Goal: Information Seeking & Learning: Learn about a topic

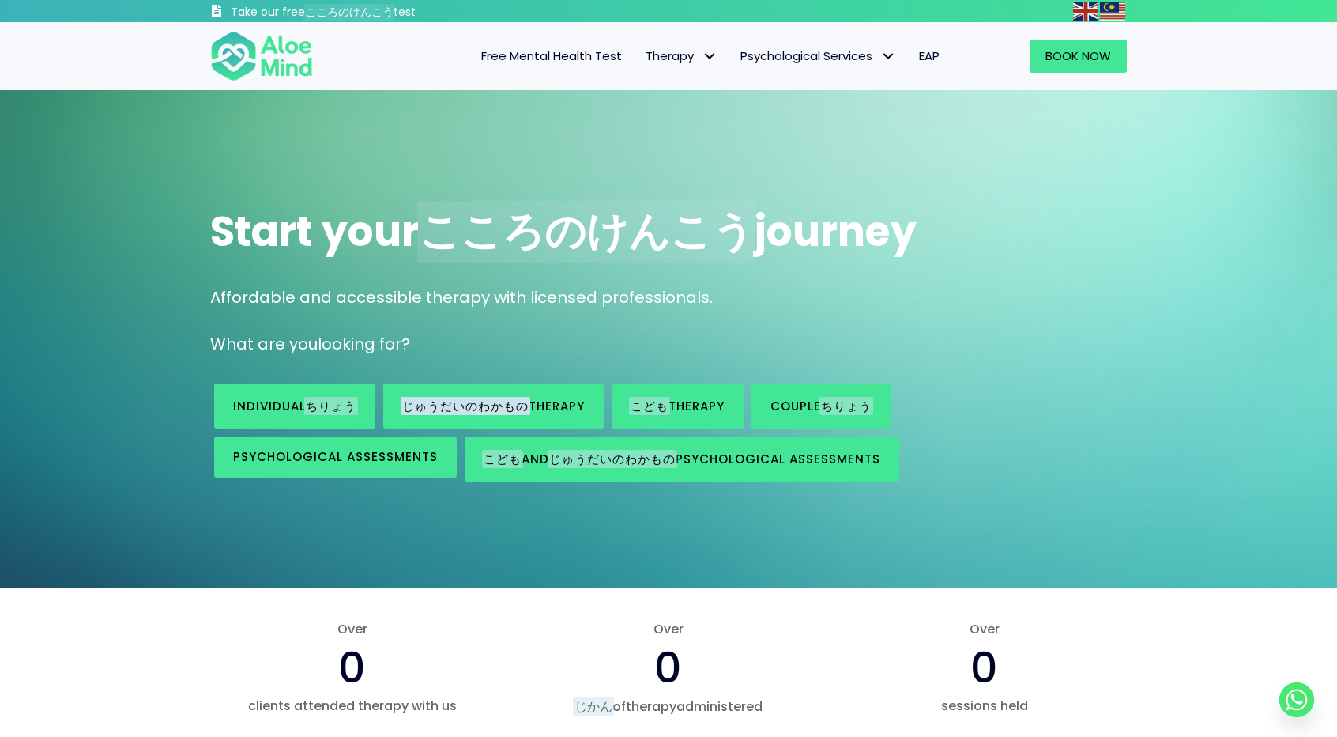
scroll to position [79, 0]
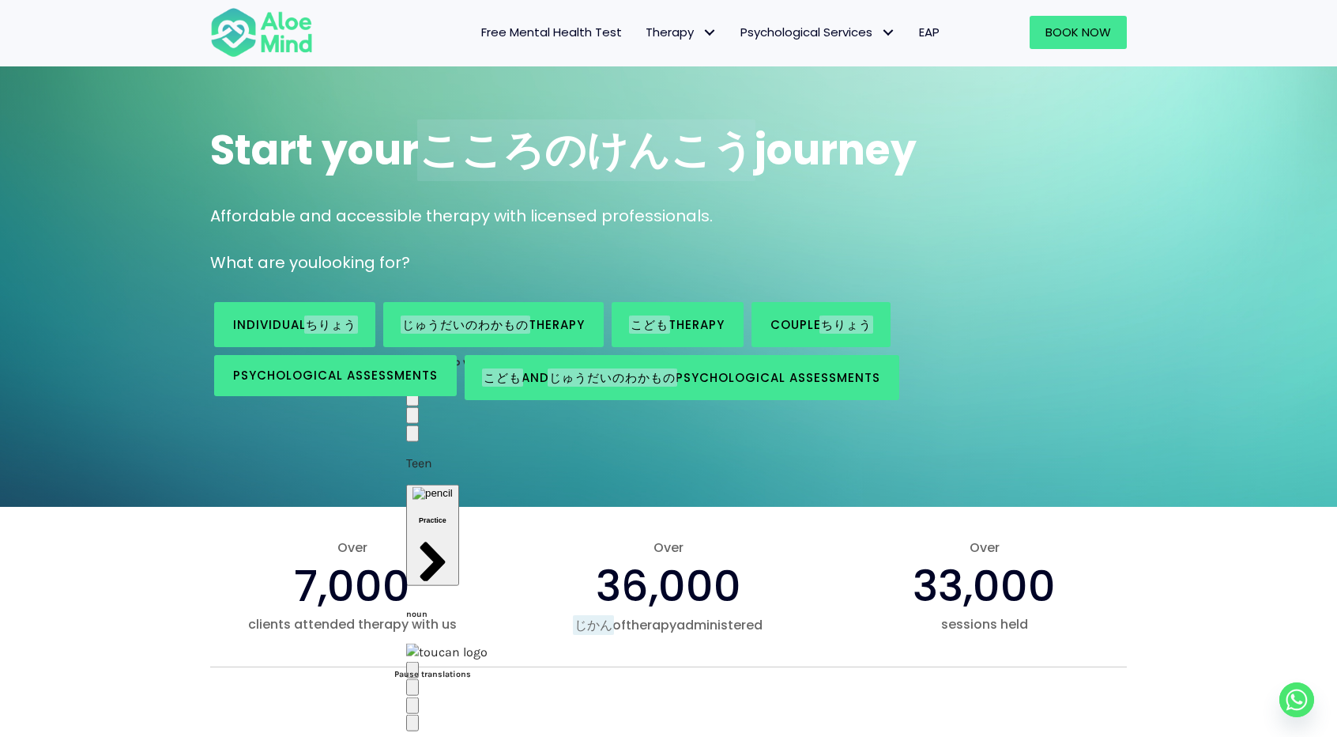
click at [413, 673] on icon "button" at bounding box center [413, 673] width 0 height 0
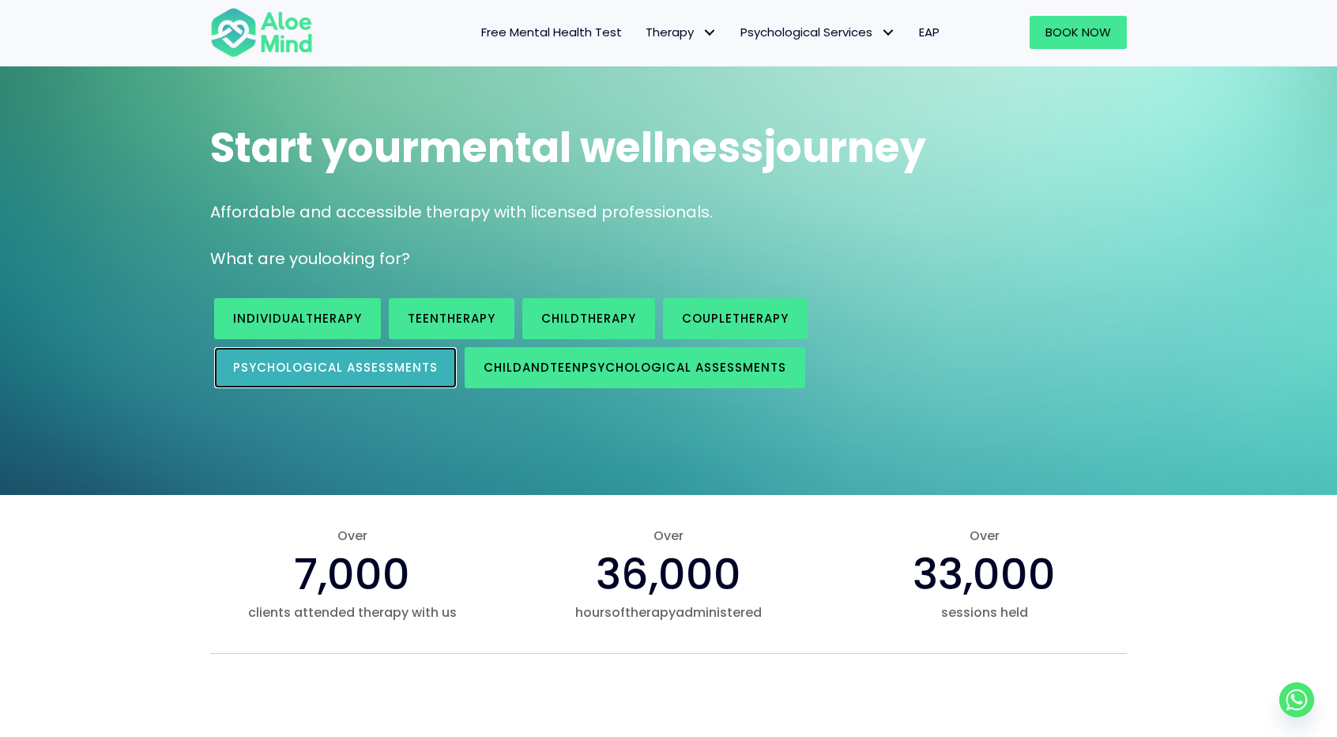
click at [374, 372] on span "Psychological assessments" at bounding box center [335, 367] width 205 height 17
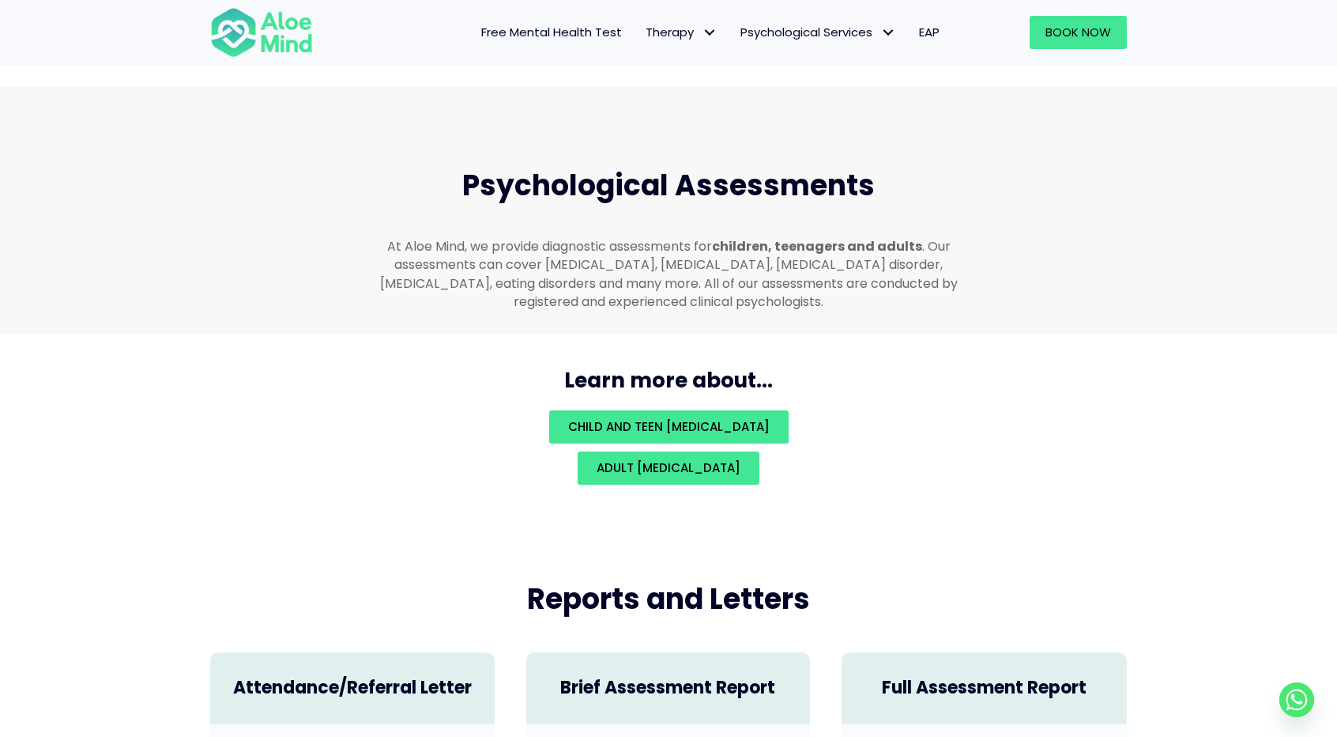
scroll to position [3356, 0]
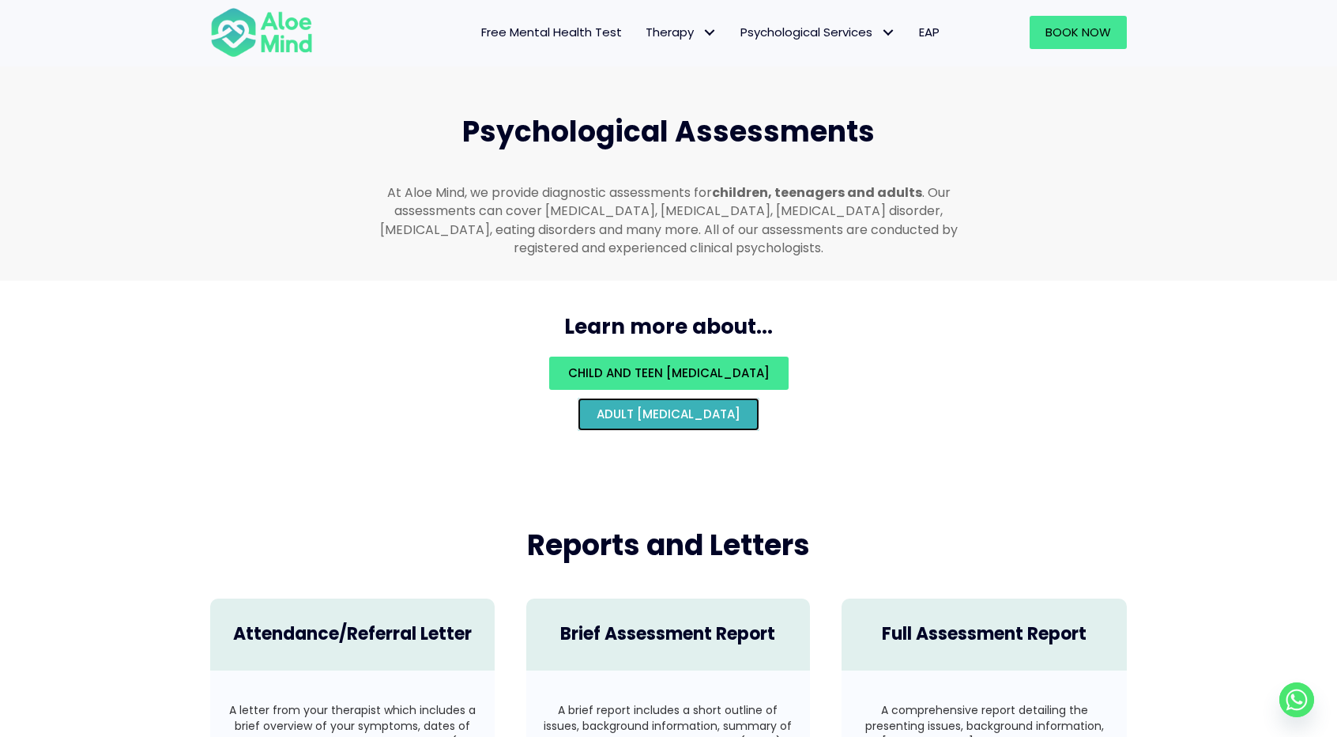
click at [650, 406] on span "Adult [MEDICAL_DATA]" at bounding box center [669, 414] width 144 height 17
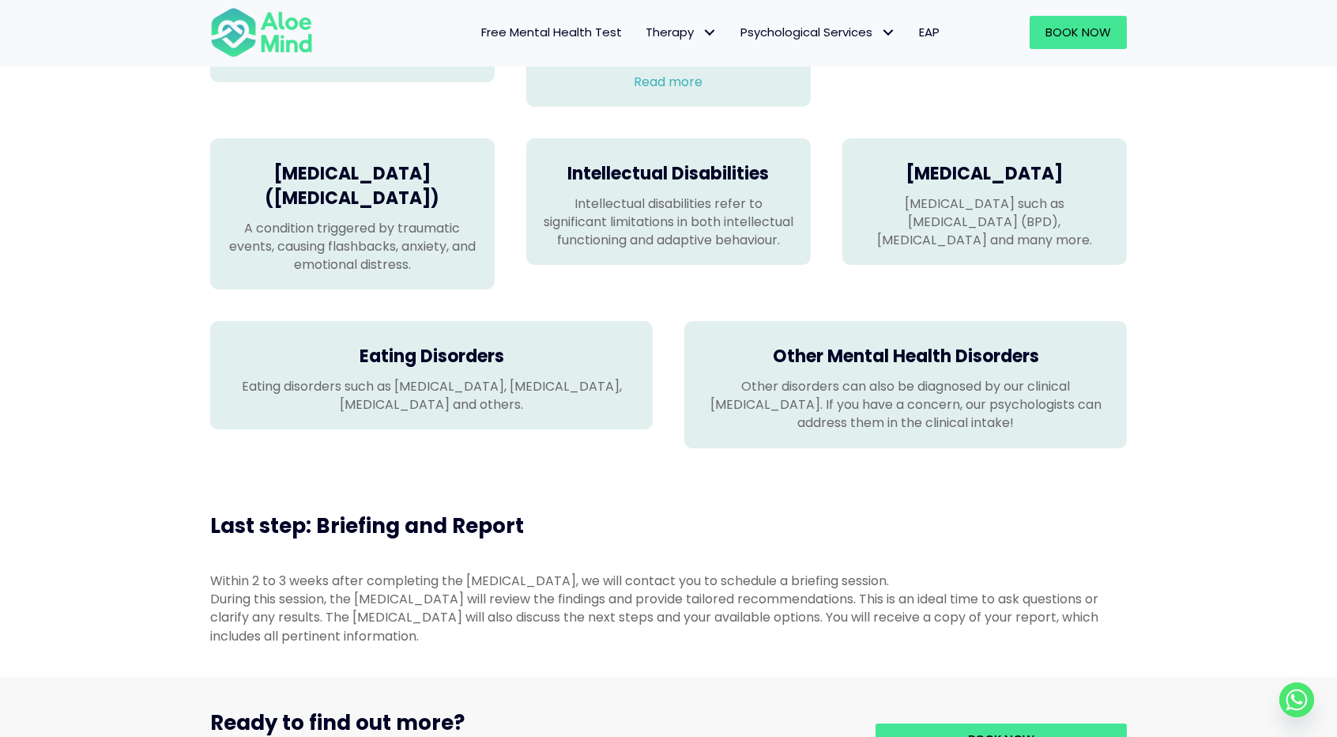
scroll to position [1344, 0]
